Goal: Task Accomplishment & Management: Complete application form

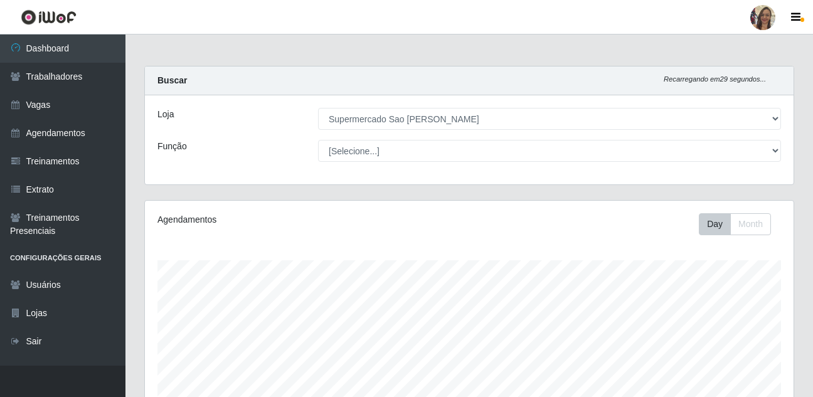
select select "383"
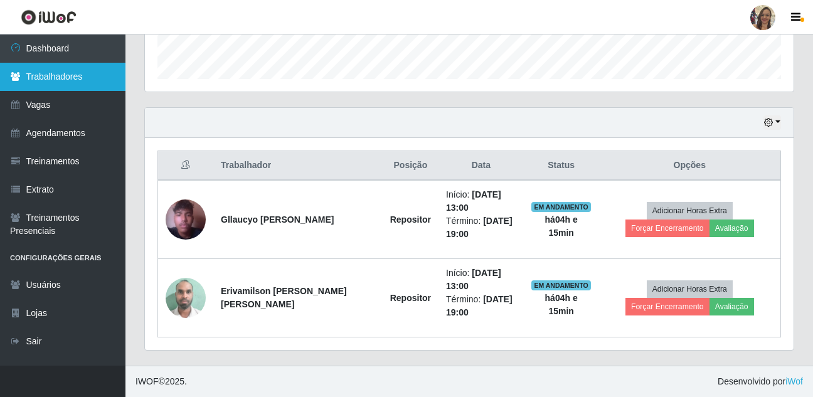
scroll to position [260, 649]
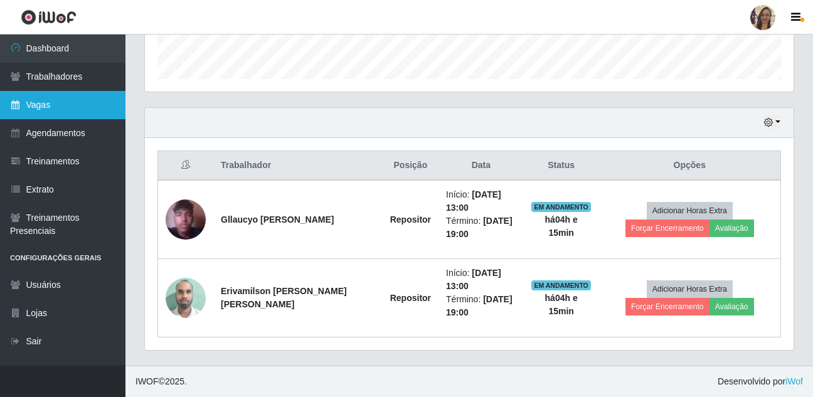
click at [53, 102] on link "Vagas" at bounding box center [62, 105] width 125 height 28
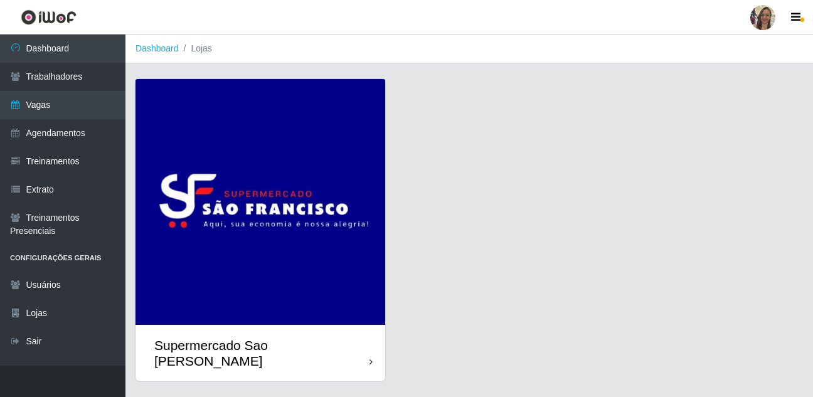
click at [232, 178] on img at bounding box center [261, 202] width 250 height 246
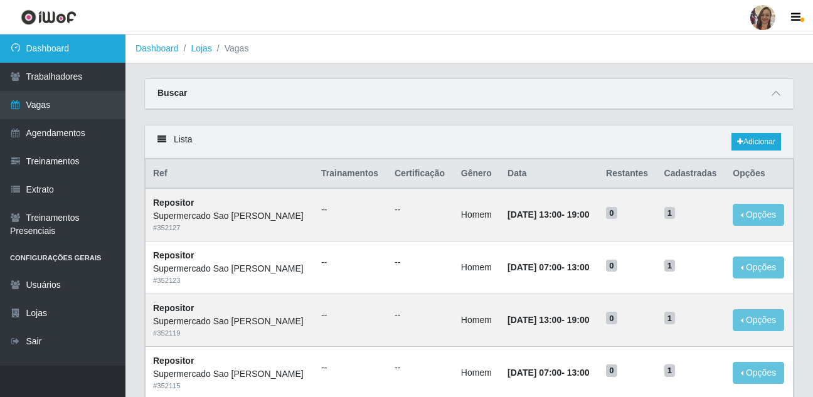
click at [68, 52] on link "Dashboard" at bounding box center [62, 49] width 125 height 28
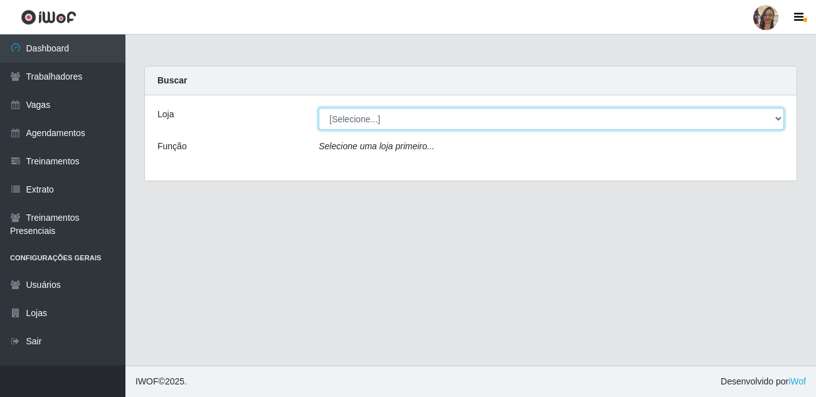
click at [775, 119] on select "[Selecione...] Supermercado Sao Francisco - Amarante" at bounding box center [551, 119] width 465 height 22
select select "383"
click at [319, 108] on select "[Selecione...] Supermercado Sao Francisco - Amarante" at bounding box center [551, 119] width 465 height 22
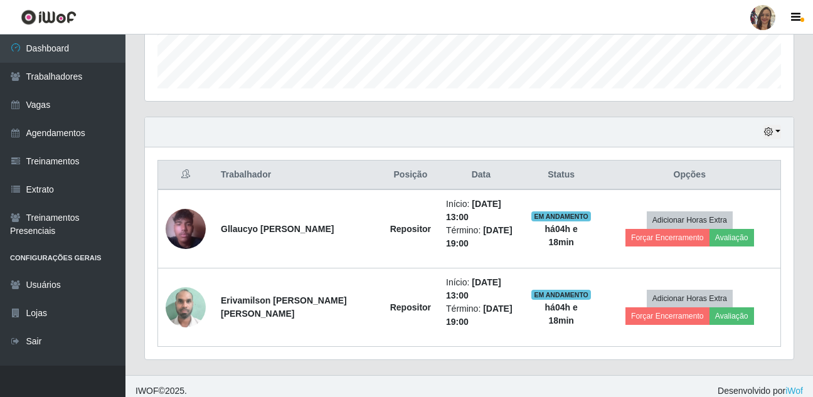
scroll to position [369, 0]
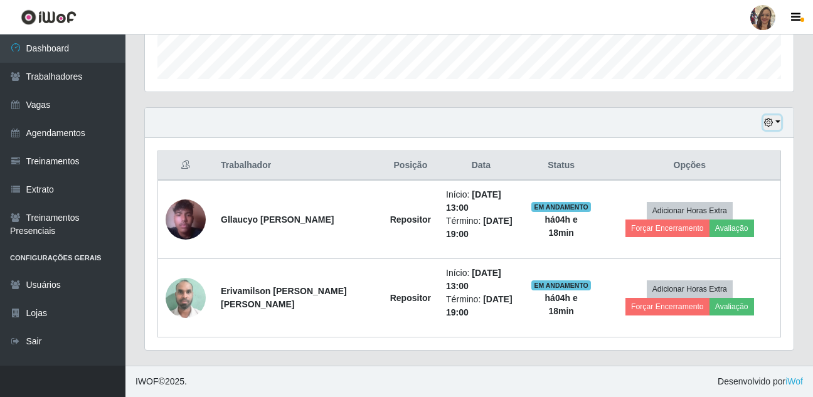
click at [777, 125] on button "button" at bounding box center [772, 122] width 18 height 14
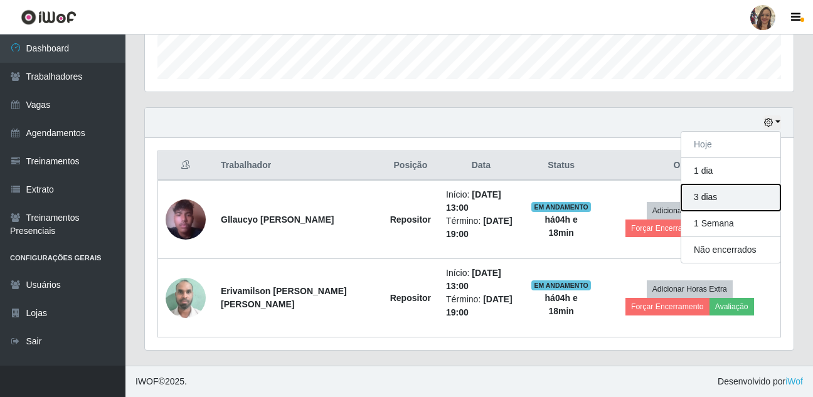
click at [730, 201] on button "3 dias" at bounding box center [730, 197] width 99 height 26
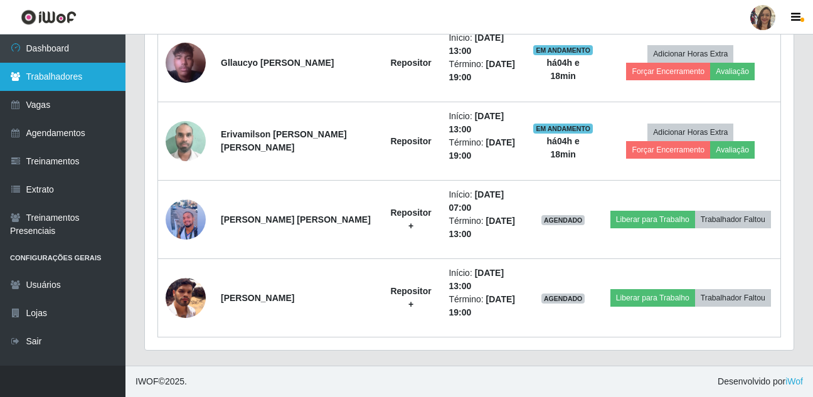
scroll to position [338, 0]
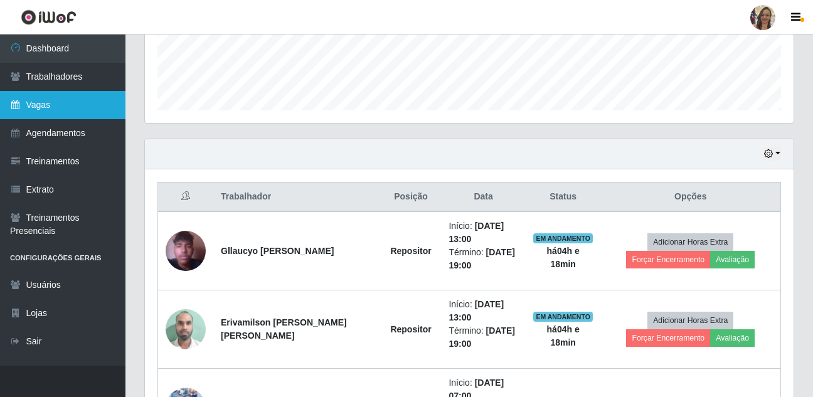
click at [43, 105] on link "Vagas" at bounding box center [62, 105] width 125 height 28
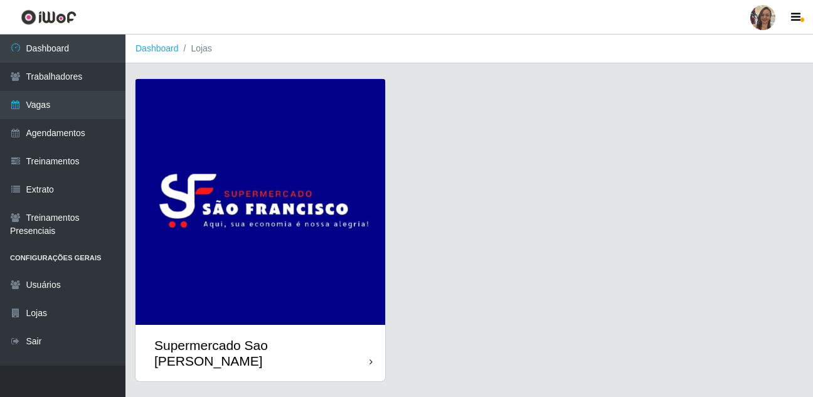
click at [181, 174] on img at bounding box center [261, 202] width 250 height 246
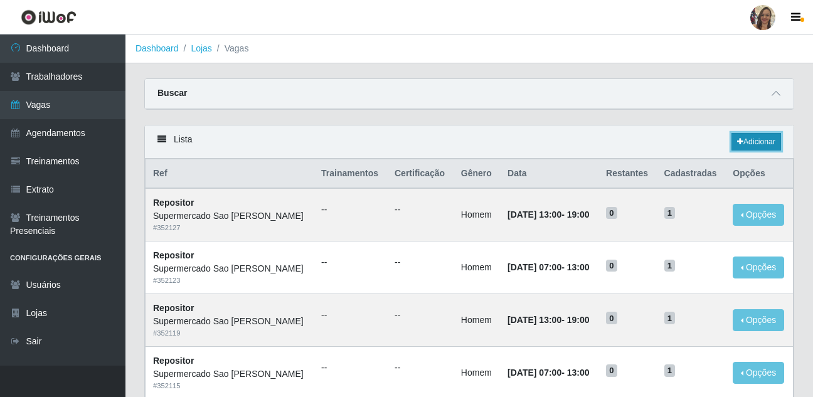
click at [750, 139] on link "Adicionar" at bounding box center [756, 142] width 50 height 18
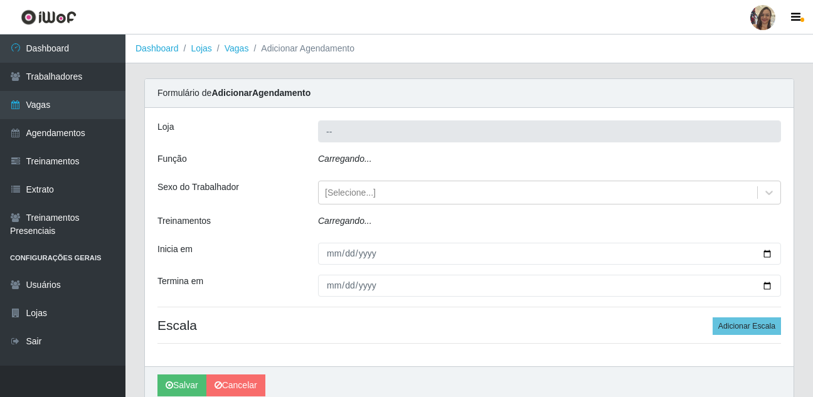
type input "Supermercado Sao [PERSON_NAME]"
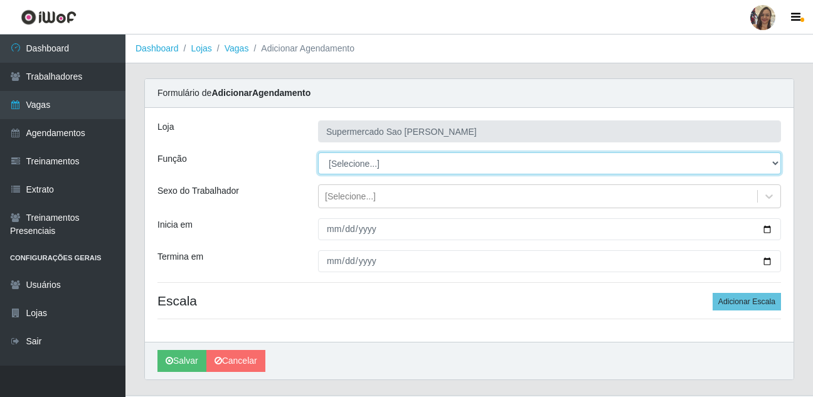
click at [354, 169] on select "[Selecione...] ASG ASG + ASG ++ Balconista de Açougue Balconista de Açougue + B…" at bounding box center [549, 163] width 463 height 22
select select "24"
click at [318, 152] on select "[Selecione...] ASG ASG + ASG ++ Balconista de Açougue Balconista de Açougue + B…" at bounding box center [549, 163] width 463 height 22
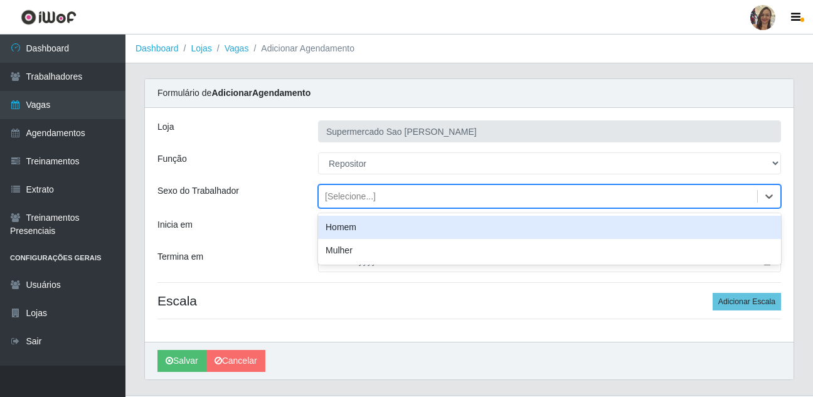
click at [344, 199] on div "[Selecione...]" at bounding box center [350, 196] width 51 height 13
click at [341, 229] on div "Homem" at bounding box center [549, 227] width 463 height 23
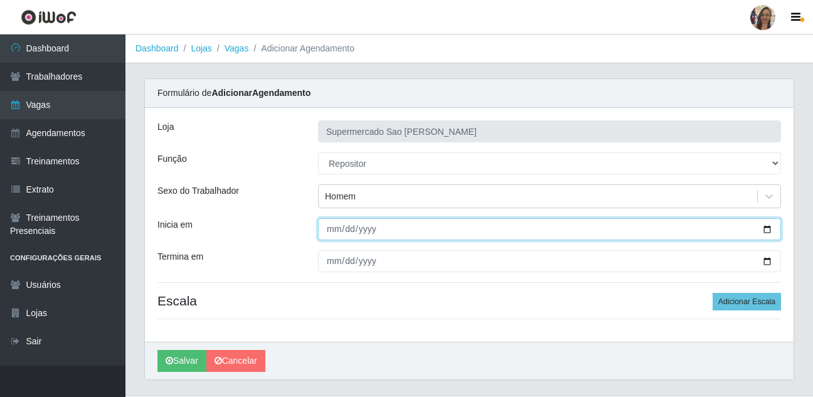
click at [334, 232] on input "Inicia em" at bounding box center [549, 229] width 463 height 22
type input "[DATE]"
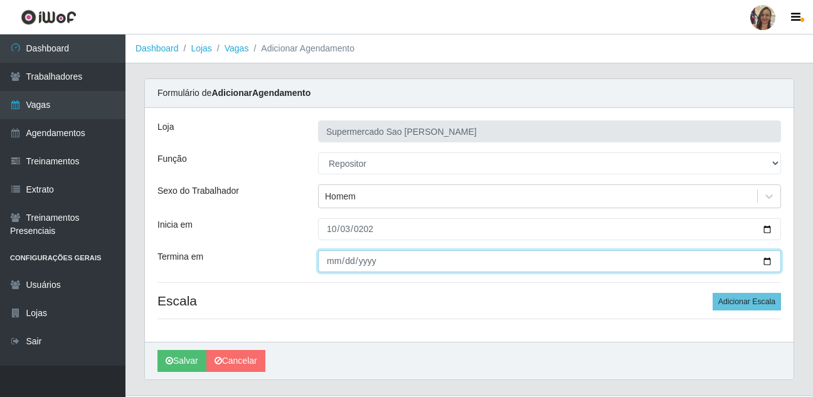
click at [332, 265] on input "Termina em" at bounding box center [549, 261] width 463 height 22
type input "[DATE]"
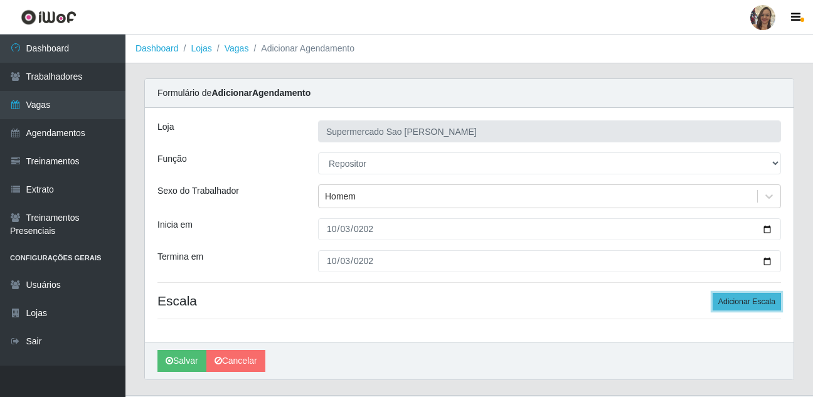
click at [764, 307] on button "Adicionar Escala" at bounding box center [747, 302] width 68 height 18
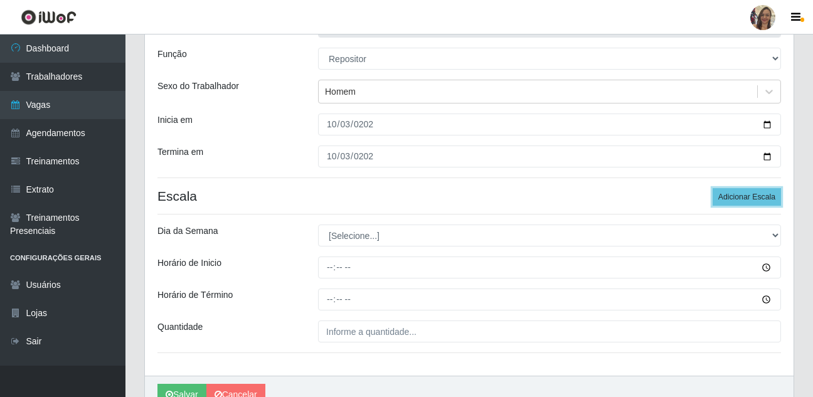
scroll to position [125, 0]
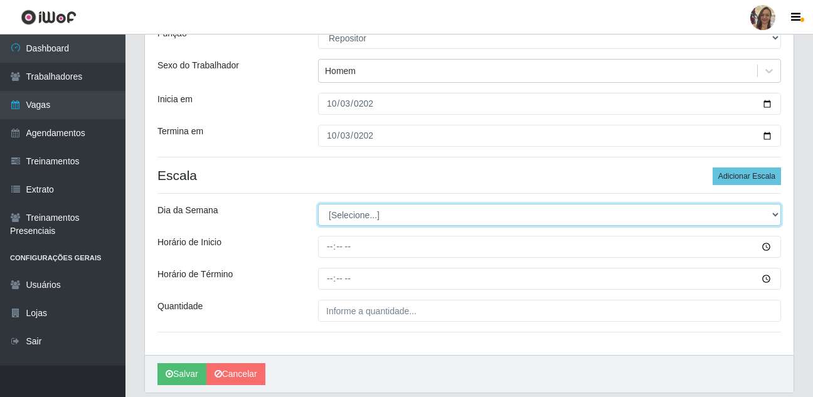
click at [348, 216] on select "[Selecione...] Segunda Terça Quarta Quinta Sexta Sábado Domingo" at bounding box center [549, 215] width 463 height 22
select select "5"
click at [318, 204] on select "[Selecione...] Segunda Terça Quarta Quinta Sexta Sábado Domingo" at bounding box center [549, 215] width 463 height 22
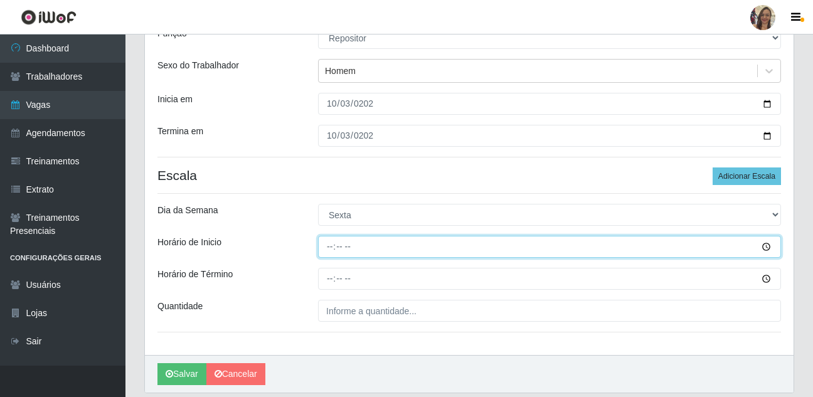
click at [333, 247] on input "Horário de Inicio" at bounding box center [549, 247] width 463 height 22
type input "07:00"
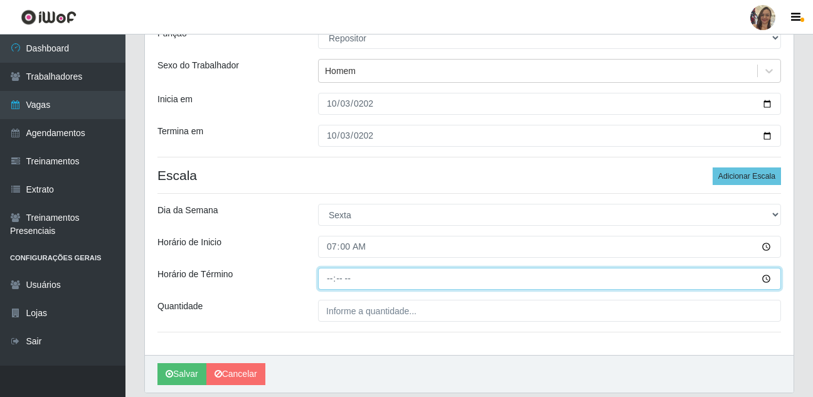
click at [331, 277] on input "Horário de Término" at bounding box center [549, 279] width 463 height 22
type input "13:00"
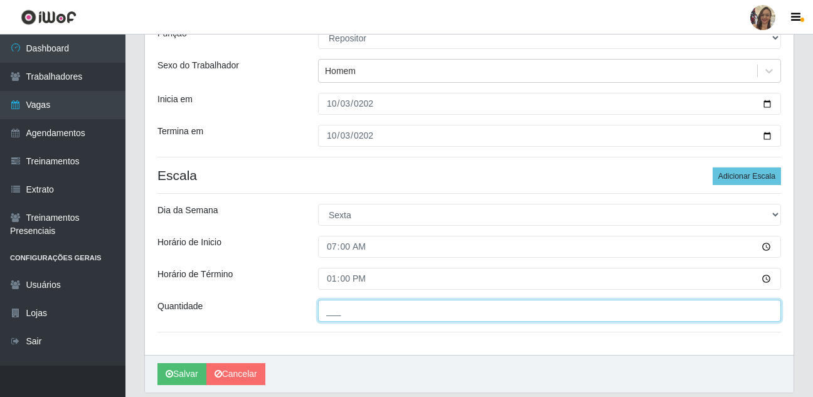
click at [334, 309] on input "___" at bounding box center [549, 311] width 463 height 22
type input "1__"
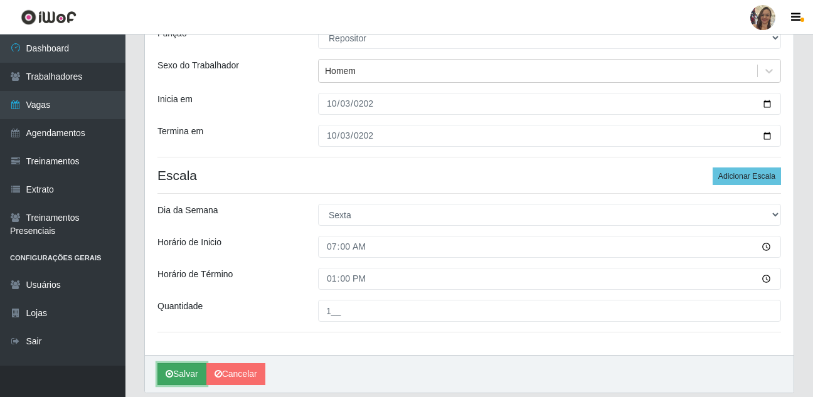
click at [188, 383] on button "Salvar" at bounding box center [181, 374] width 49 height 22
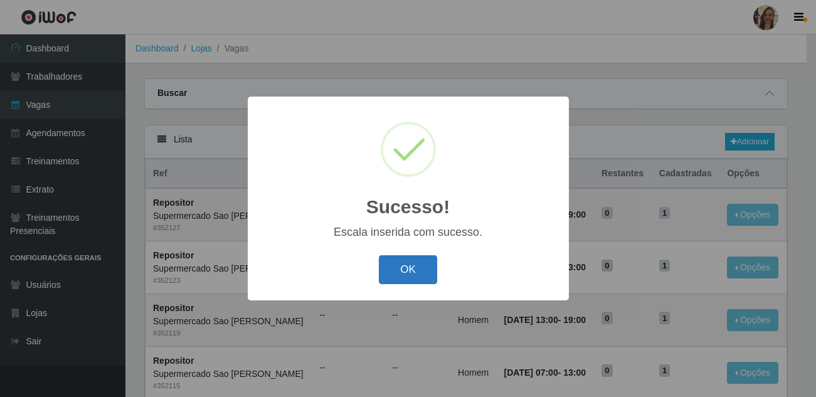
click at [409, 275] on button "OK" at bounding box center [408, 269] width 58 height 29
